Goal: Check status: Check status

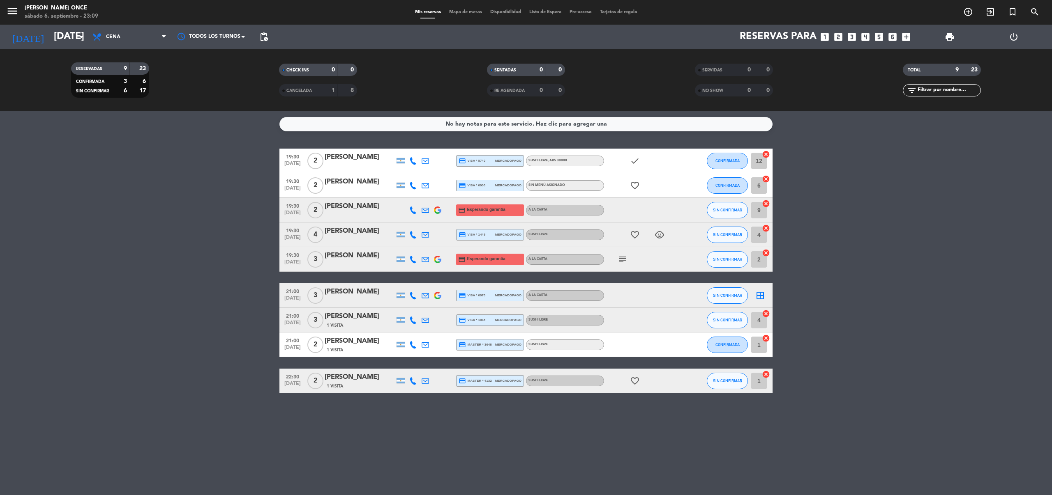
click at [92, 206] on bookings-row "19:30 [DATE] 2 [PERSON_NAME] credit_card visa * 5740 mercadopago Sushi libre , …" at bounding box center [526, 271] width 1052 height 245
click at [173, 220] on bookings-row "19:30 [DATE] 2 [PERSON_NAME] credit_card visa * 5740 mercadopago Sushi libre , …" at bounding box center [526, 271] width 1052 height 245
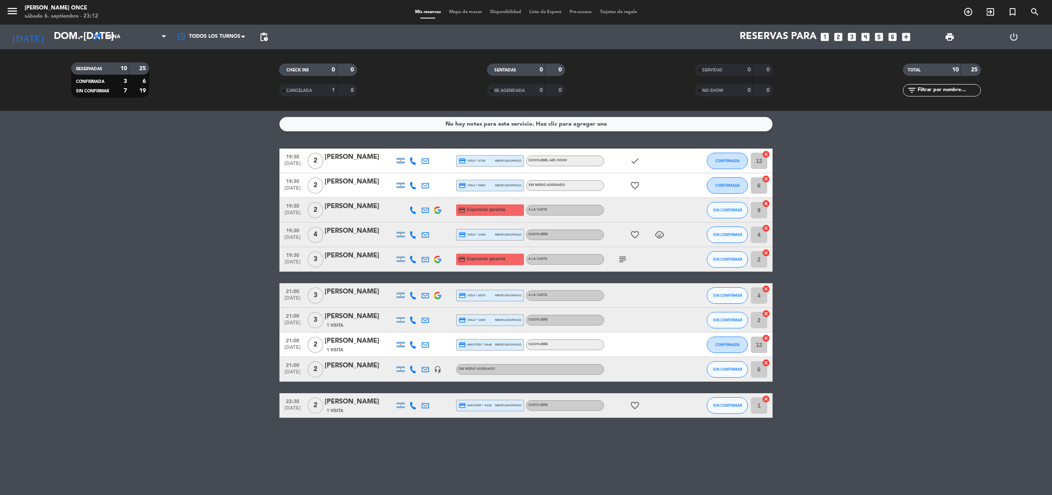
click at [360, 366] on div "[PERSON_NAME]" at bounding box center [360, 366] width 70 height 11
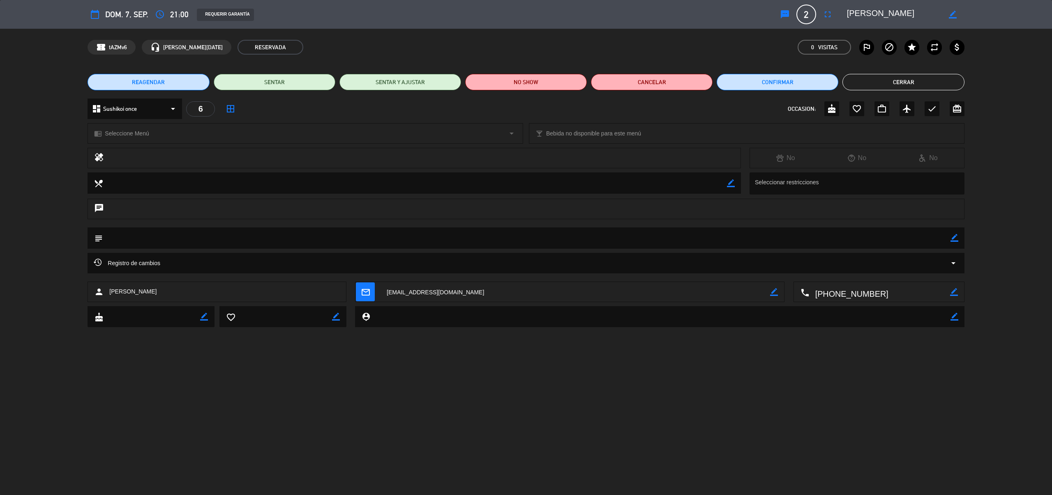
click at [887, 80] on button "Cerrar" at bounding box center [903, 82] width 122 height 16
